Goal: Information Seeking & Learning: Learn about a topic

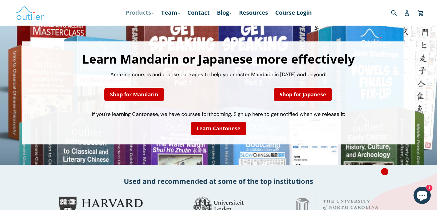
click at [141, 15] on link "Products .cls-1{fill:#231f20} expand" at bounding box center [140, 12] width 34 height 10
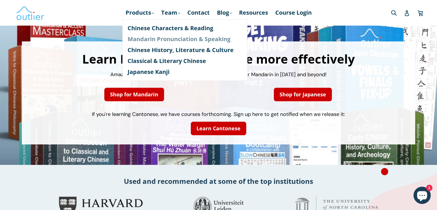
click at [147, 40] on link "Mandarin Pronunciation & Speaking" at bounding box center [184, 39] width 115 height 11
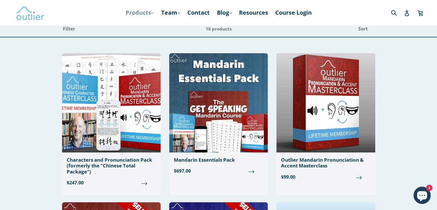
click at [140, 12] on link "Products .cls-1{fill:#231f20} expand" at bounding box center [140, 12] width 34 height 10
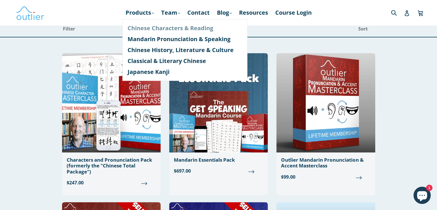
click at [142, 29] on link "Chinese Characters & Reading" at bounding box center [184, 28] width 115 height 11
